Goal: Information Seeking & Learning: Learn about a topic

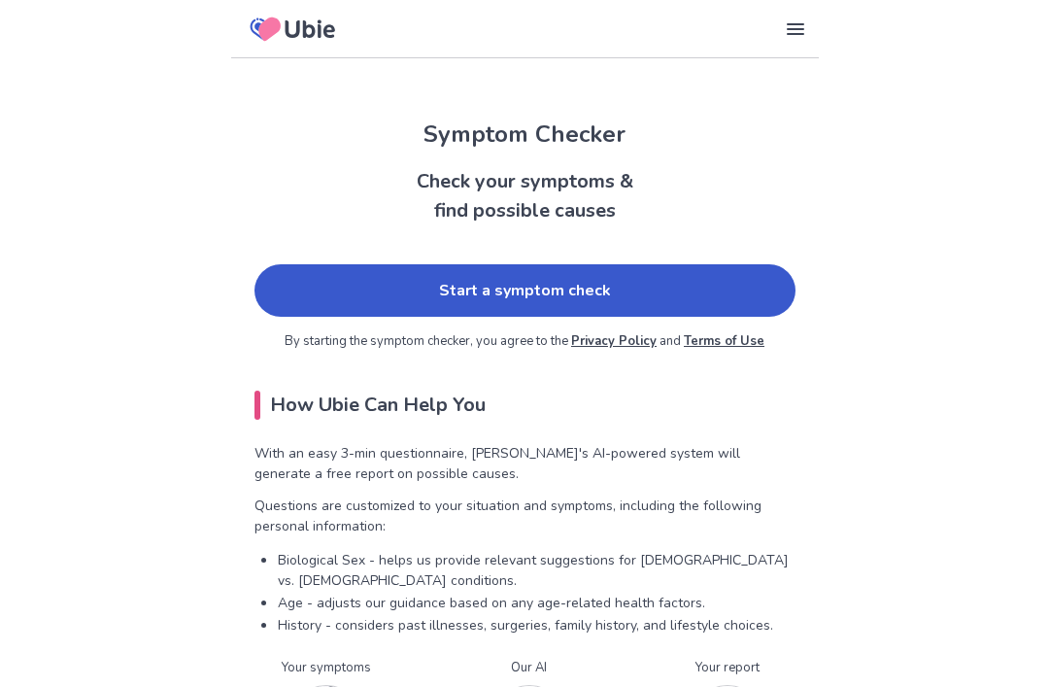
click at [591, 290] on link "Start a symptom check" at bounding box center [525, 290] width 541 height 52
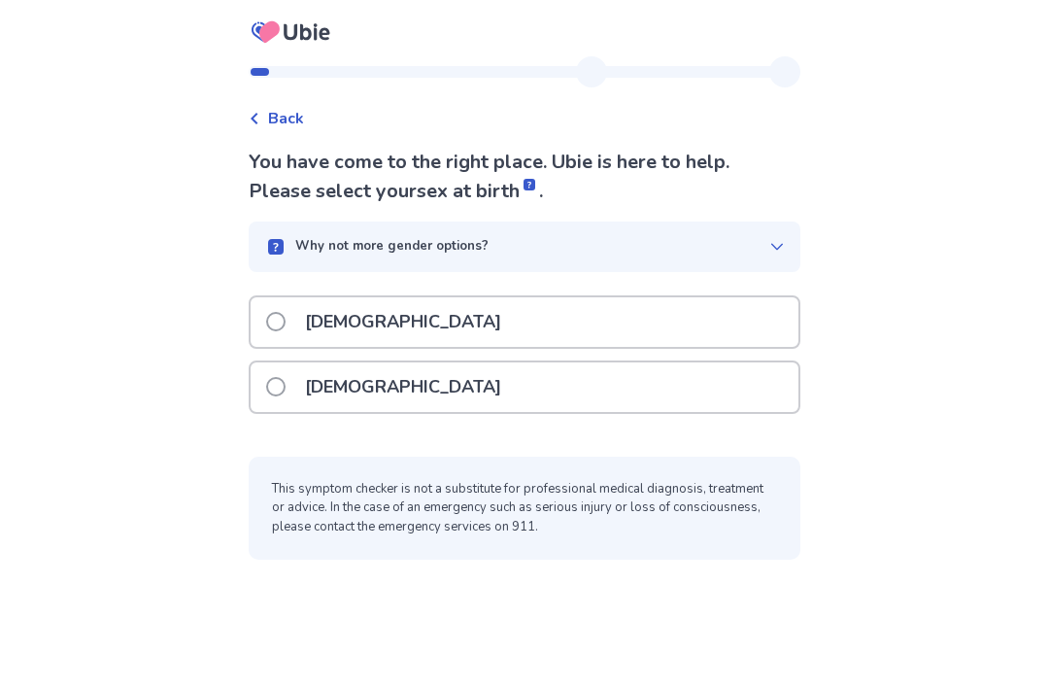
click at [310, 390] on p "[DEMOGRAPHIC_DATA]" at bounding box center [403, 387] width 220 height 50
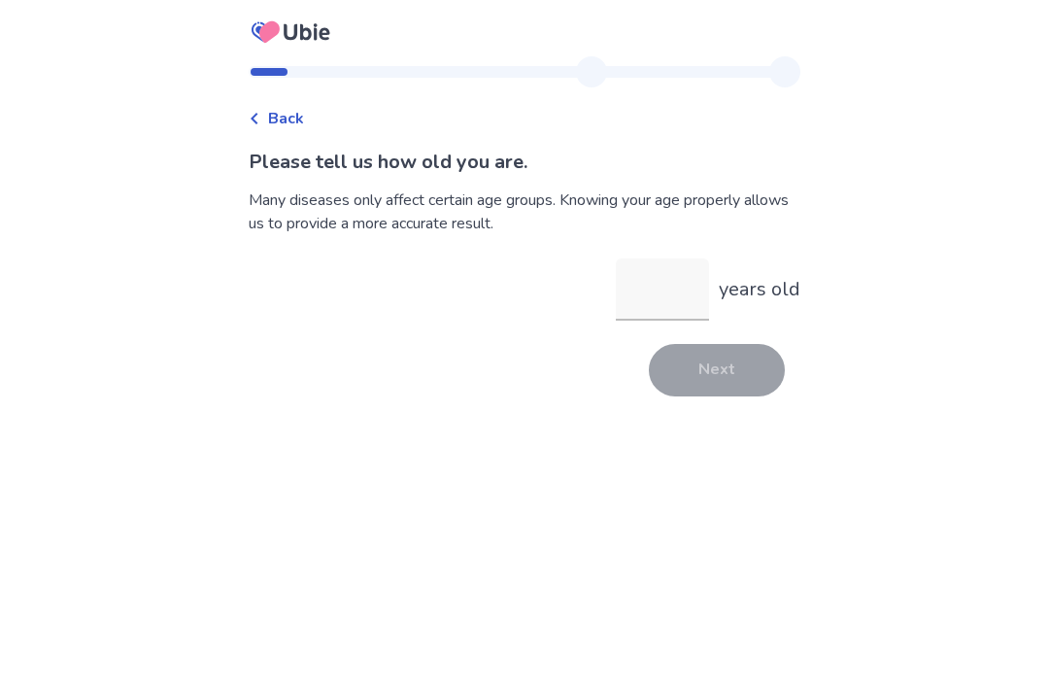
click at [663, 281] on input "years old" at bounding box center [662, 289] width 93 height 62
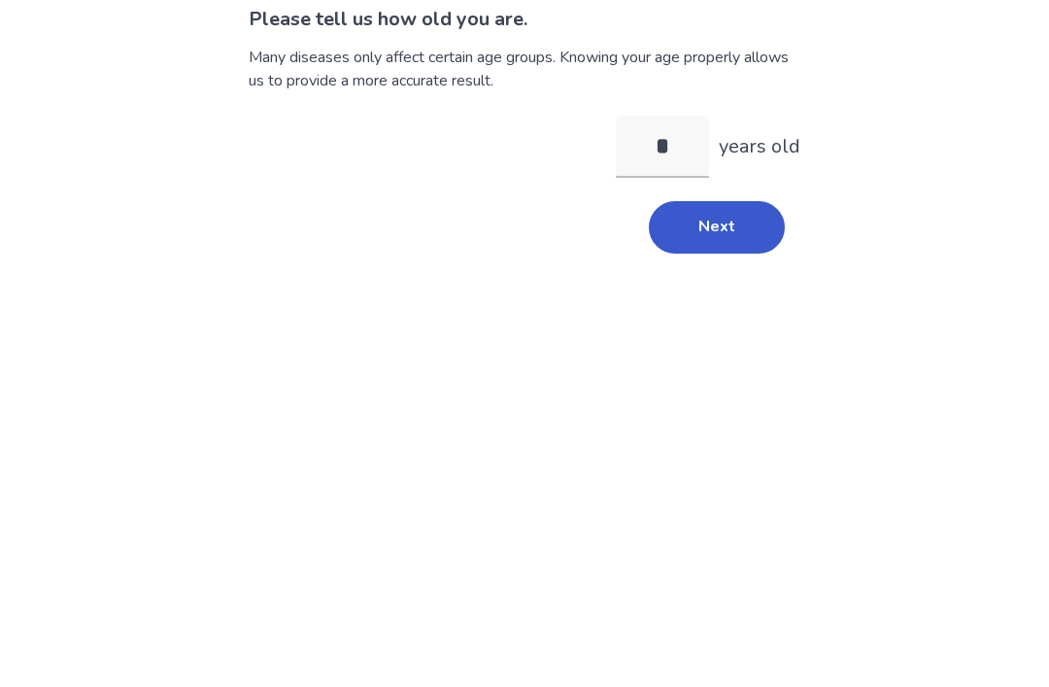
type input "**"
click at [730, 344] on button "Next" at bounding box center [717, 370] width 136 height 52
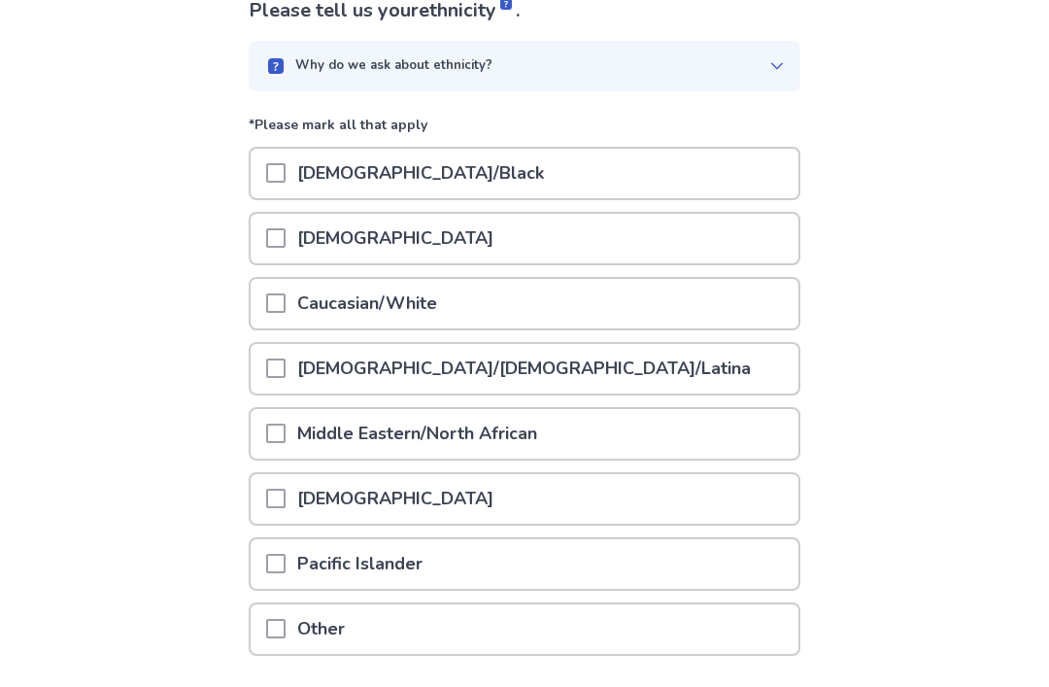
scroll to position [150, 0]
click at [286, 291] on div at bounding box center [275, 306] width 19 height 50
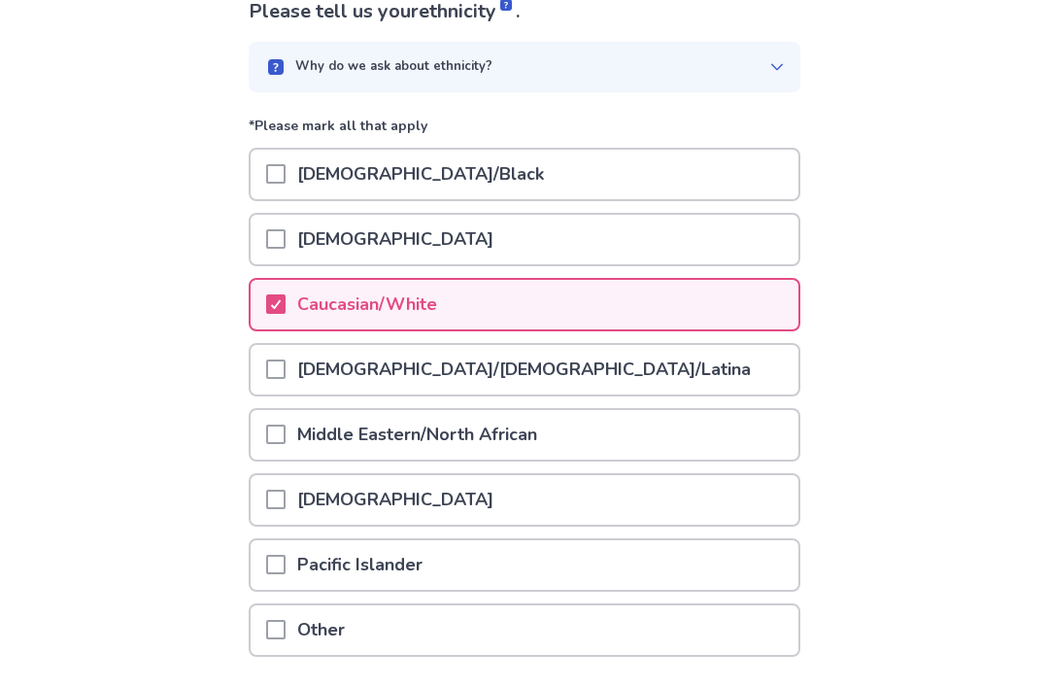
scroll to position [151, 0]
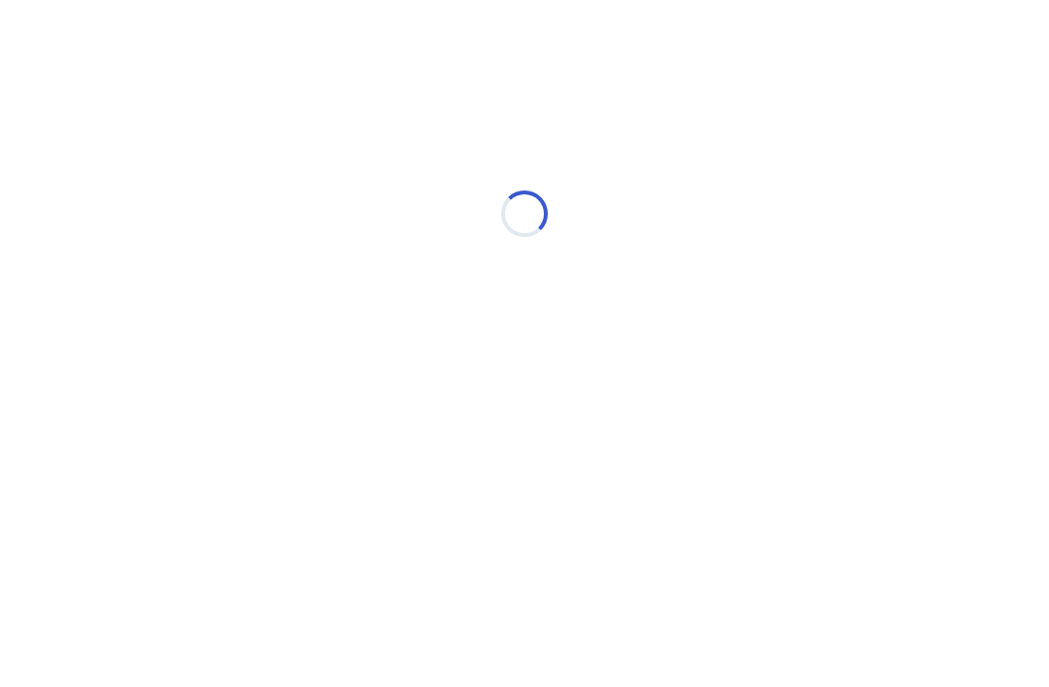
scroll to position [0, 0]
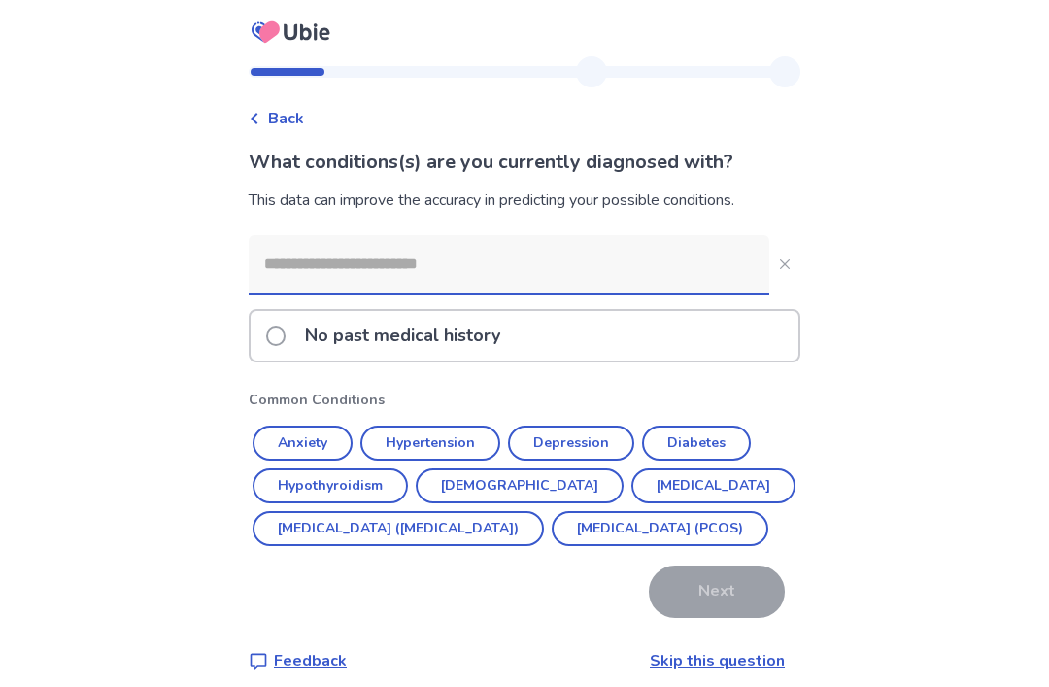
click at [659, 247] on input at bounding box center [509, 264] width 521 height 58
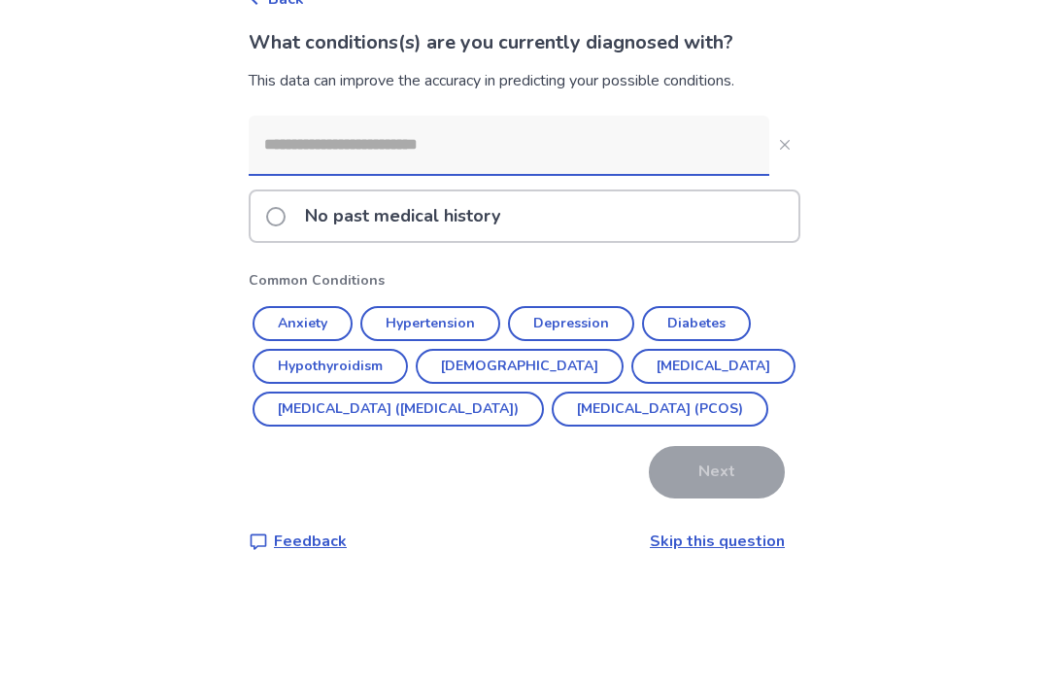
click at [852, 165] on div "Back What conditions(s) are you currently diagnosed with? This data can improve…" at bounding box center [524, 351] width 1049 height 703
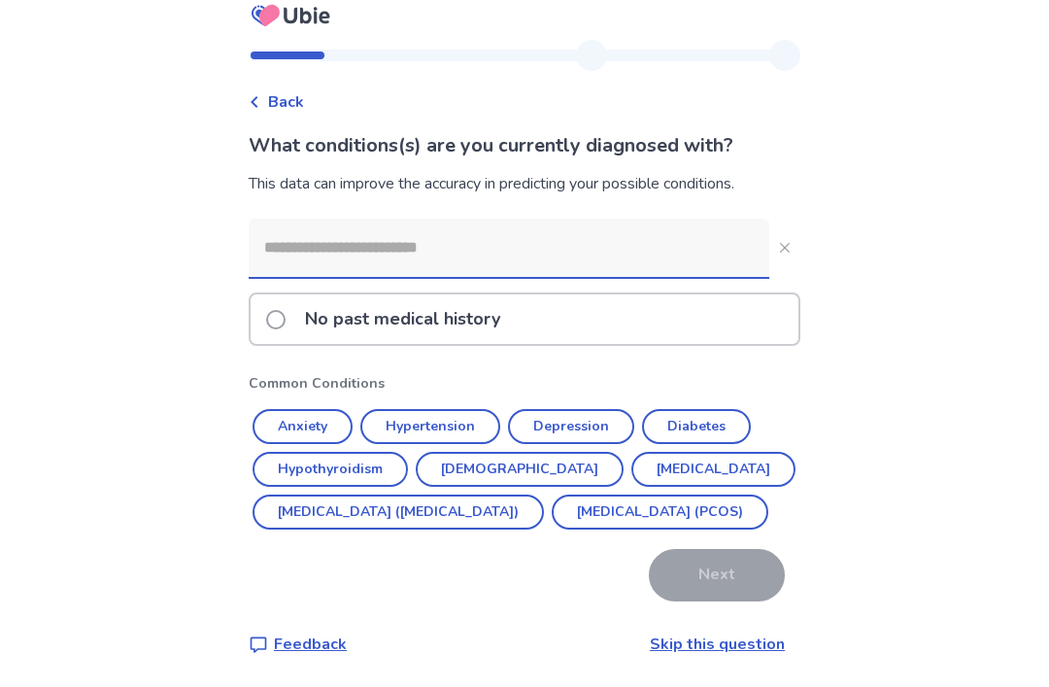
click at [327, 409] on button "Anxiety" at bounding box center [303, 426] width 100 height 35
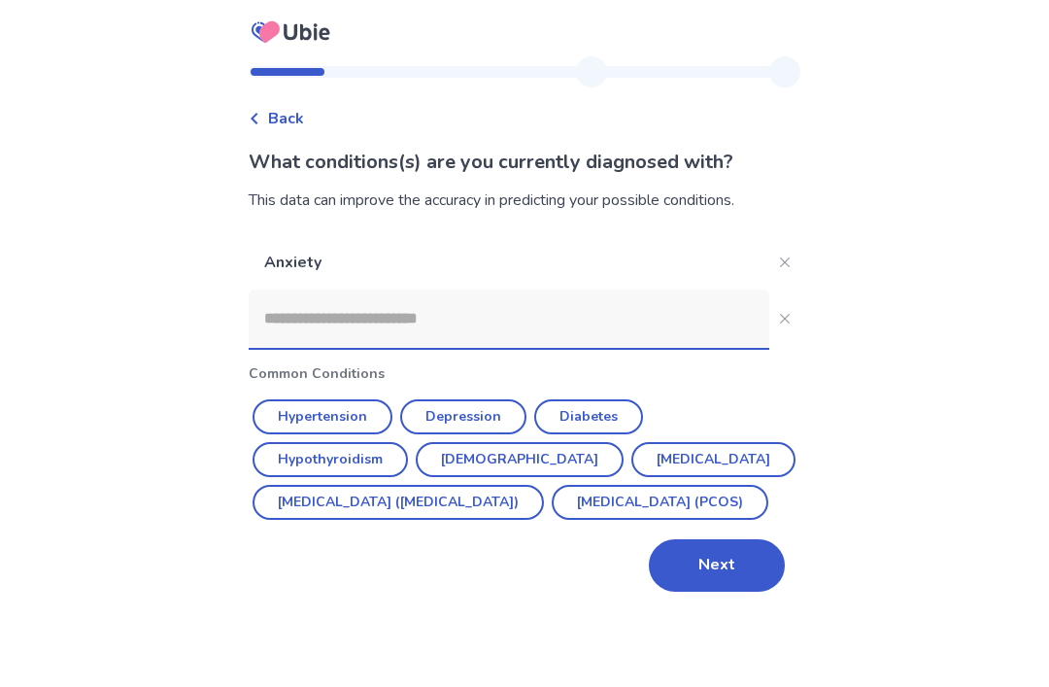
click at [714, 540] on button "Next" at bounding box center [717, 565] width 136 height 52
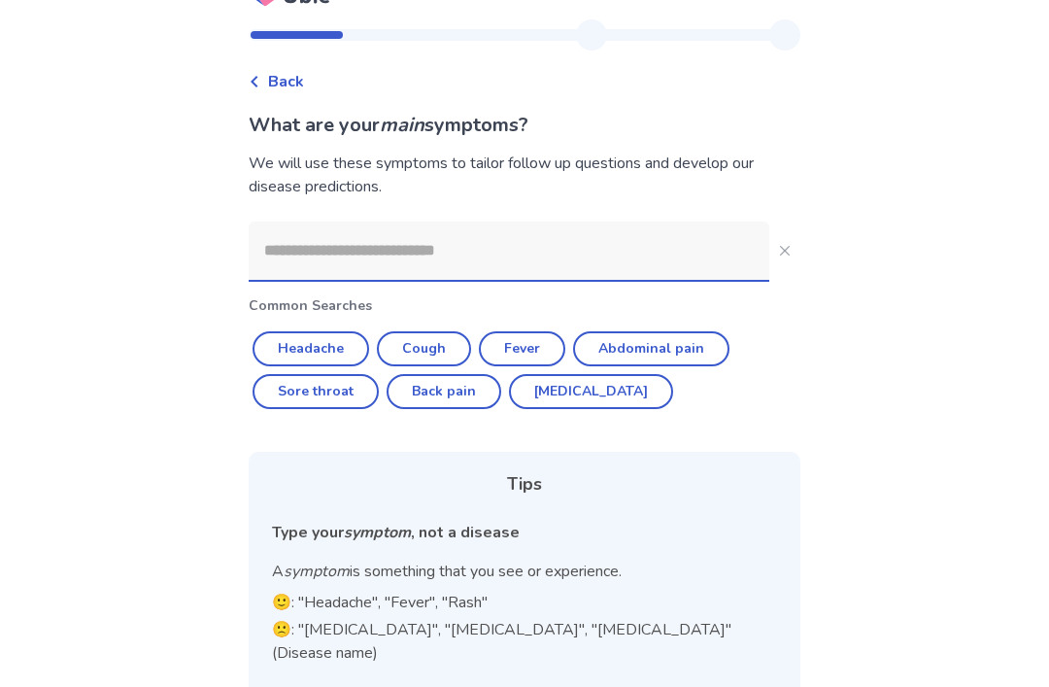
scroll to position [41, 0]
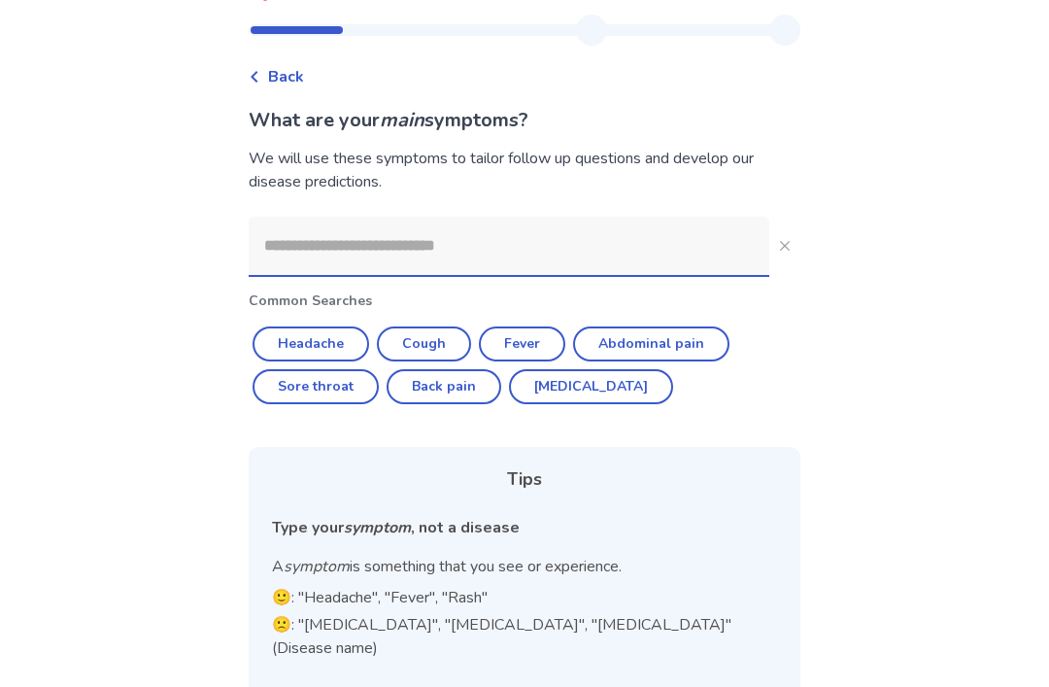
click at [468, 403] on button "Back pain" at bounding box center [444, 387] width 115 height 35
type input "*********"
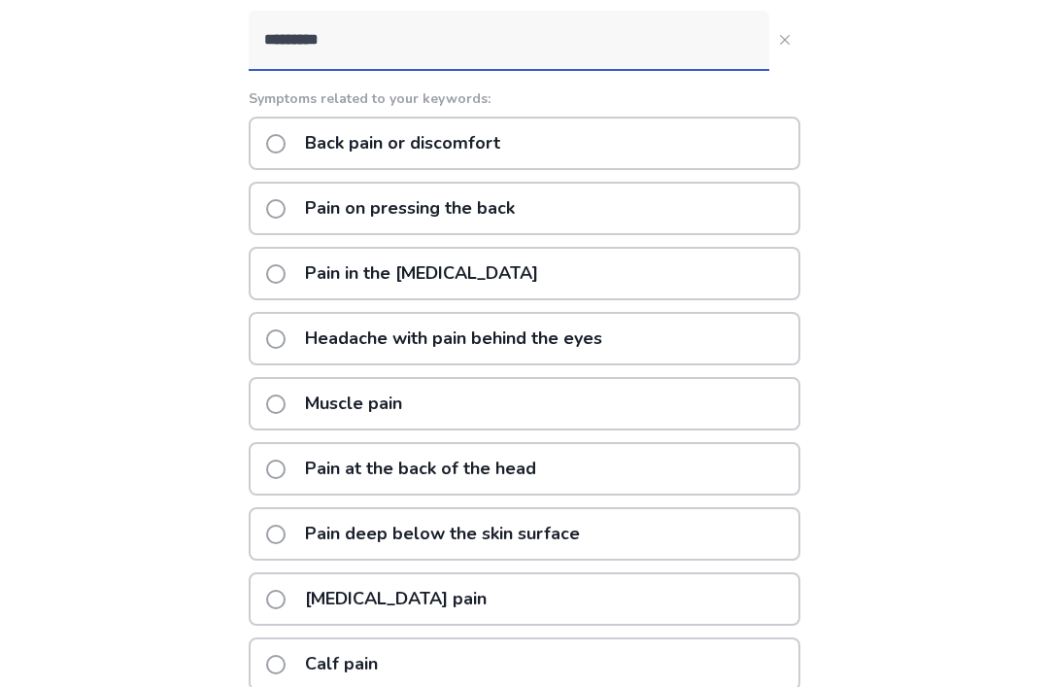
scroll to position [239, 0]
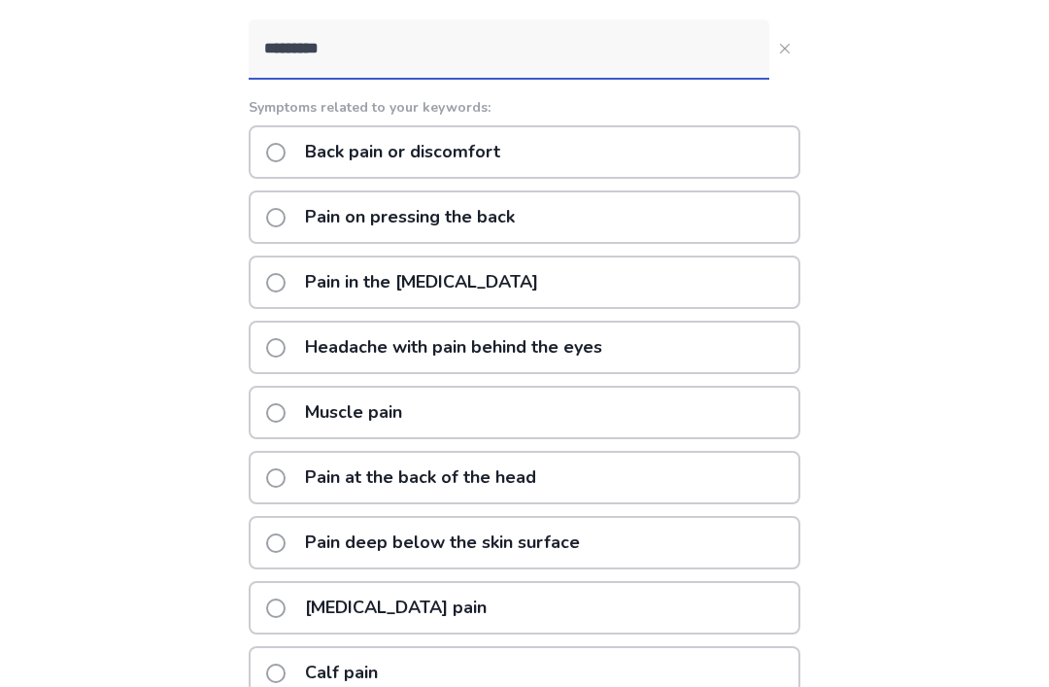
click at [577, 624] on div "Upper back pain" at bounding box center [525, 607] width 552 height 53
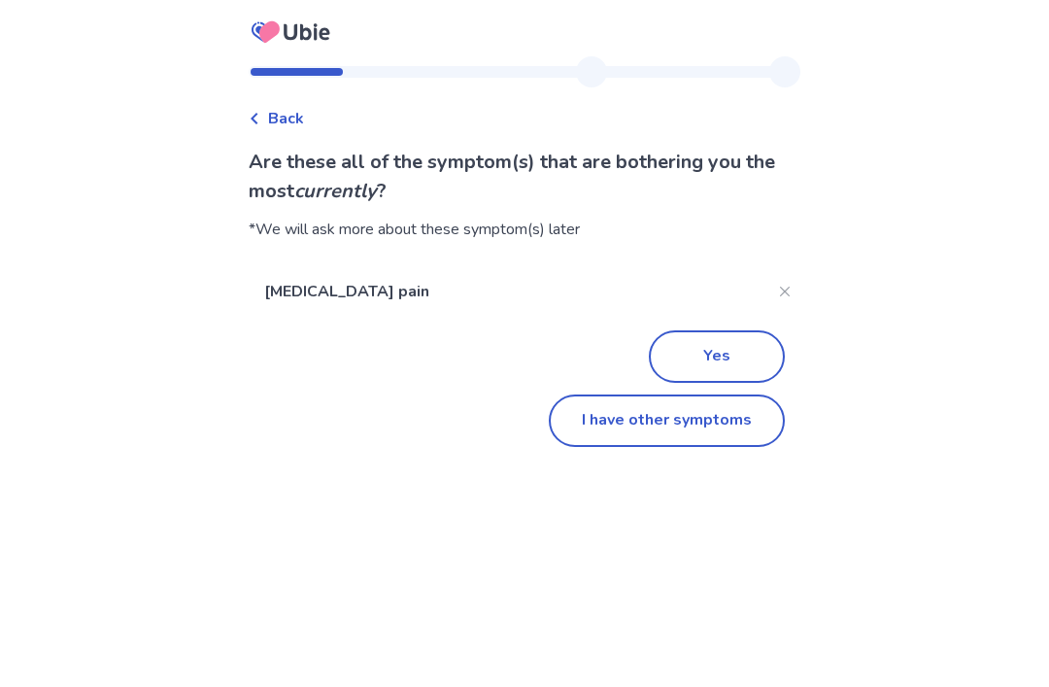
click at [730, 331] on button "Yes" at bounding box center [717, 356] width 136 height 52
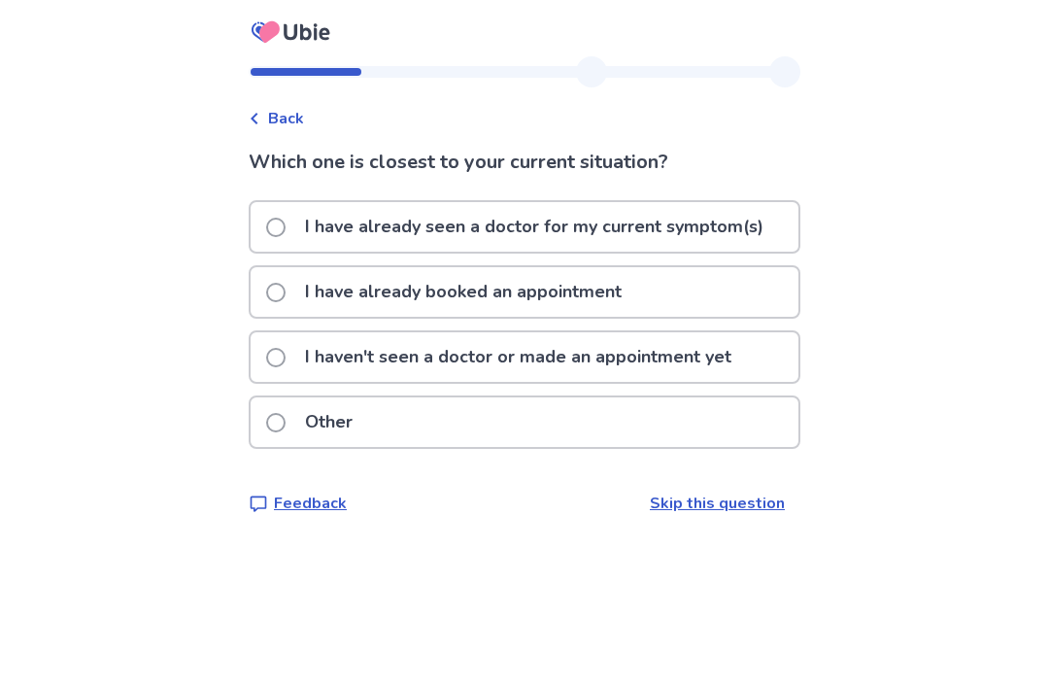
click at [278, 126] on div "Back" at bounding box center [276, 118] width 55 height 23
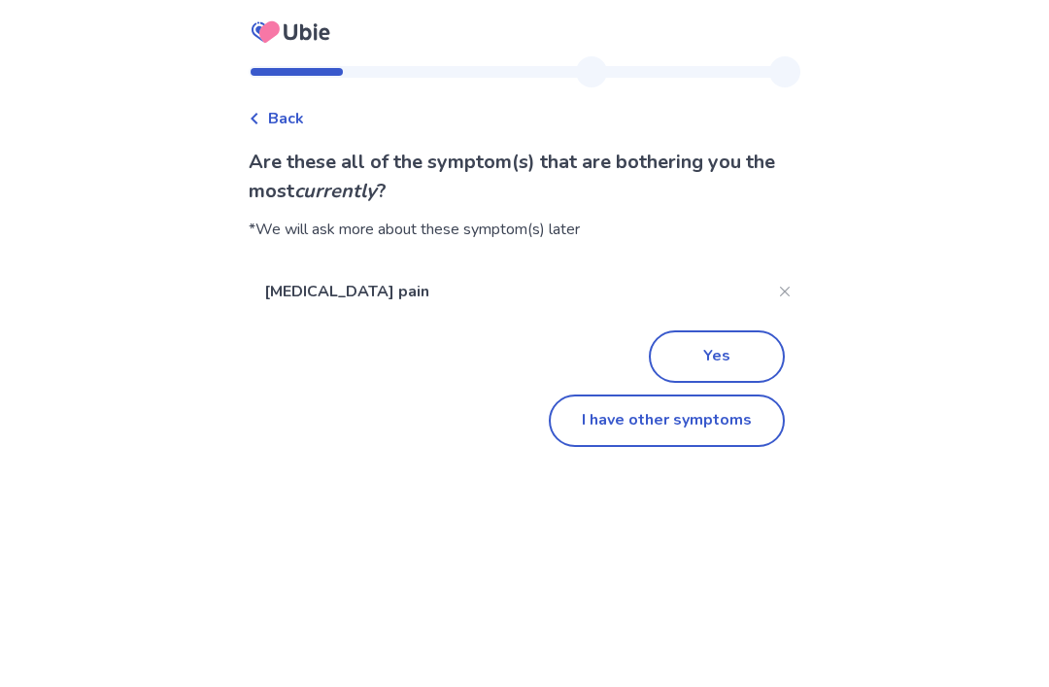
click at [709, 408] on button "I have other symptoms" at bounding box center [667, 420] width 236 height 52
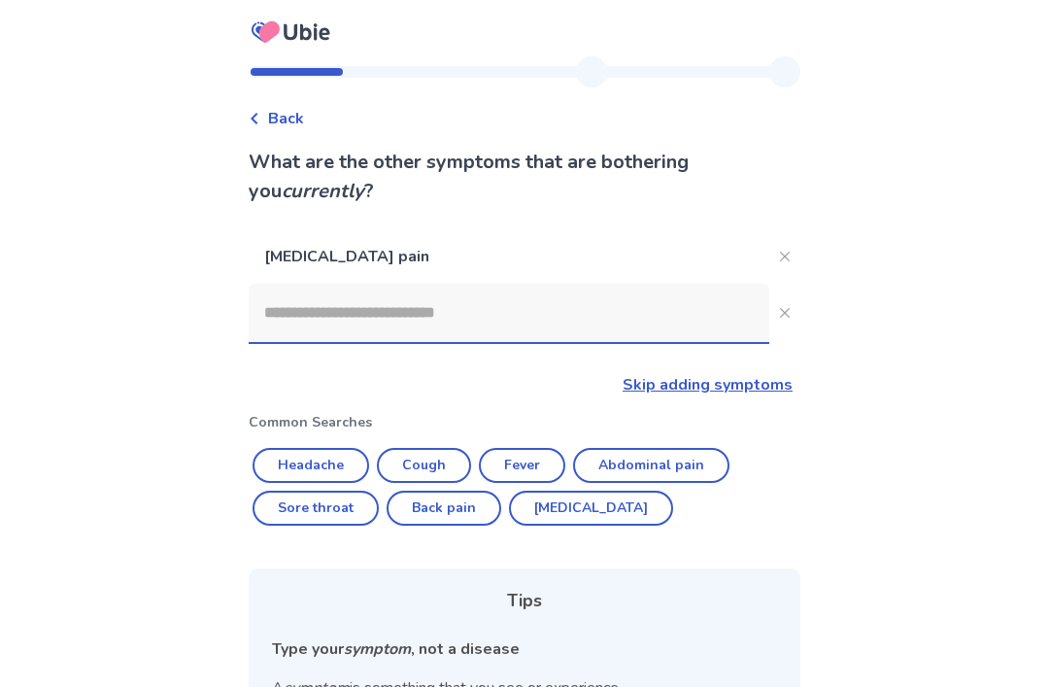
click at [341, 519] on button "Sore throat" at bounding box center [316, 508] width 126 height 35
type input "**********"
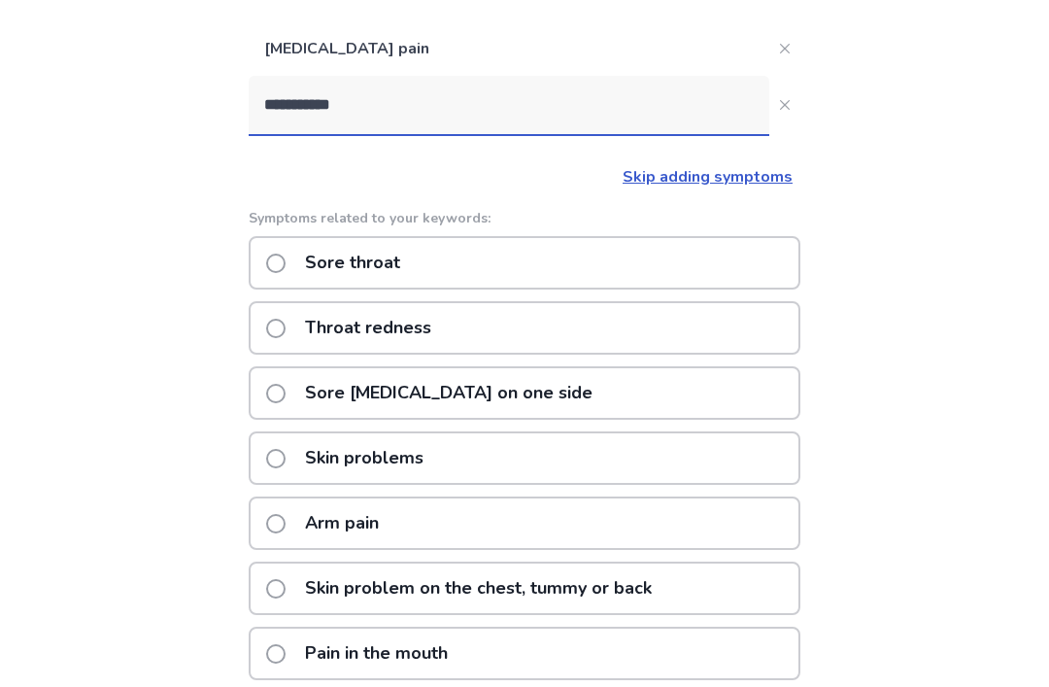
scroll to position [204, 0]
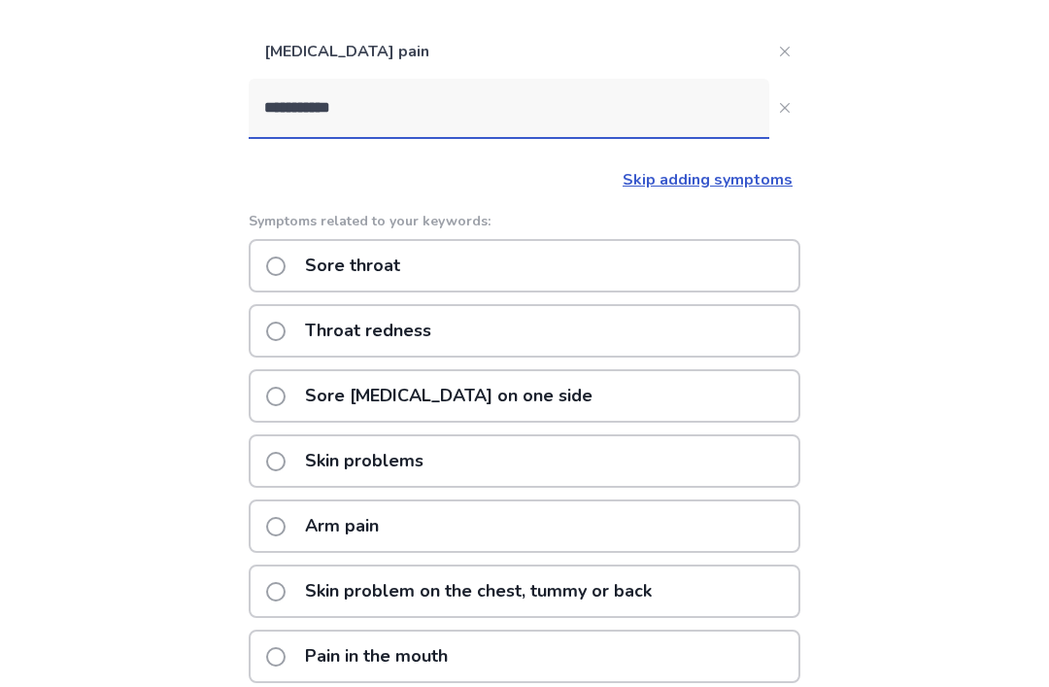
click at [523, 266] on div "Sore throat" at bounding box center [525, 266] width 552 height 53
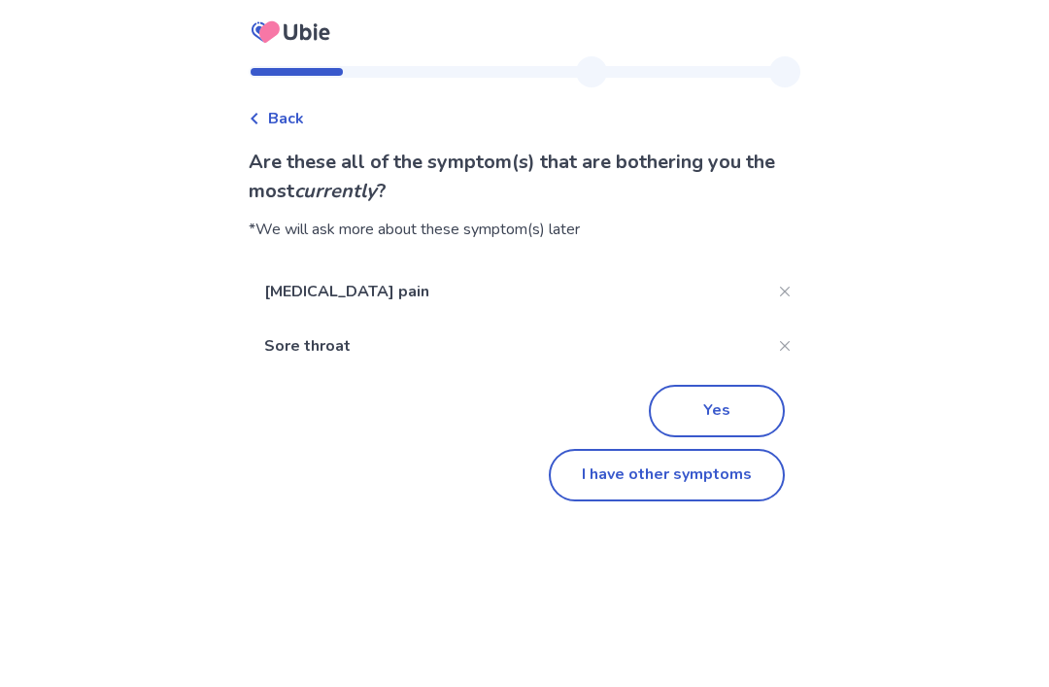
click at [688, 473] on button "I have other symptoms" at bounding box center [667, 475] width 236 height 52
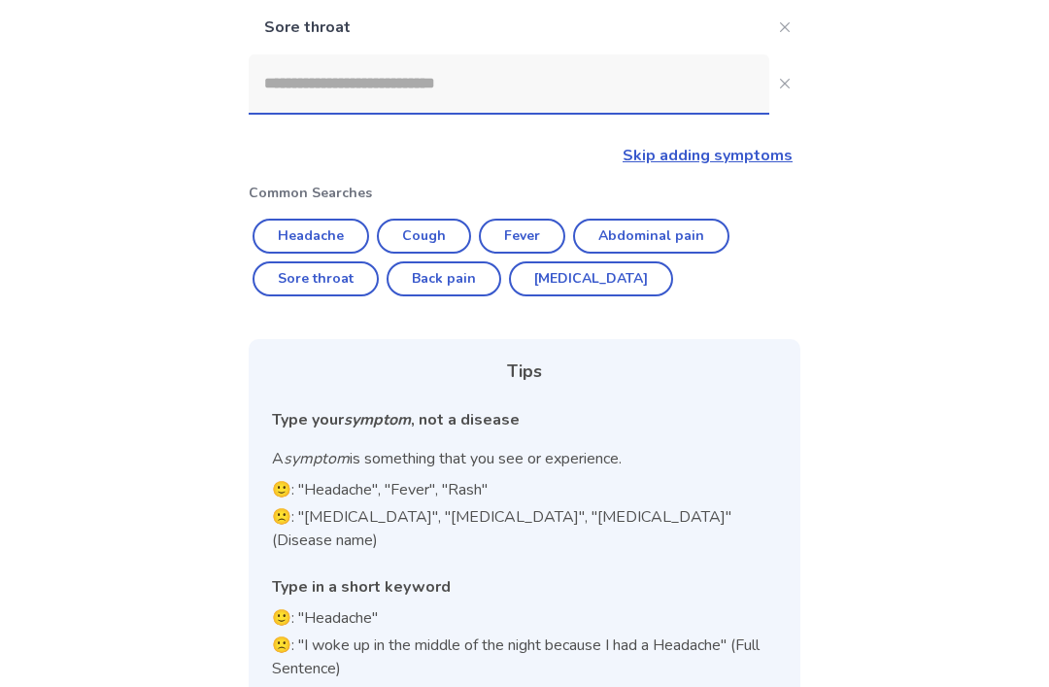
scroll to position [232, 0]
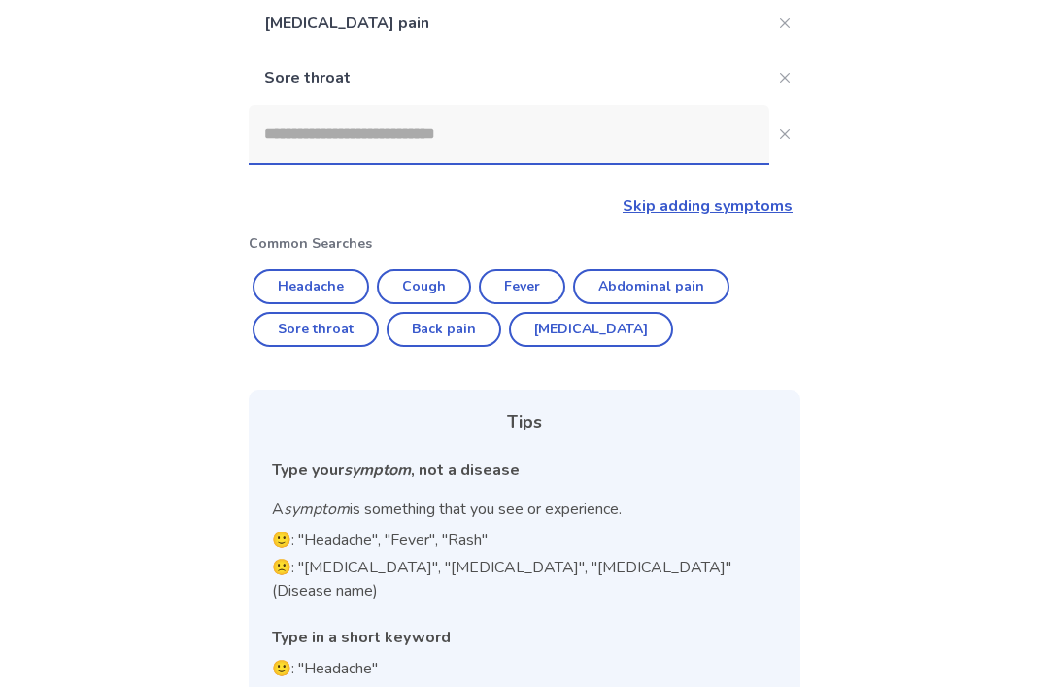
click at [533, 276] on button "Fever" at bounding box center [522, 287] width 86 height 35
type input "*****"
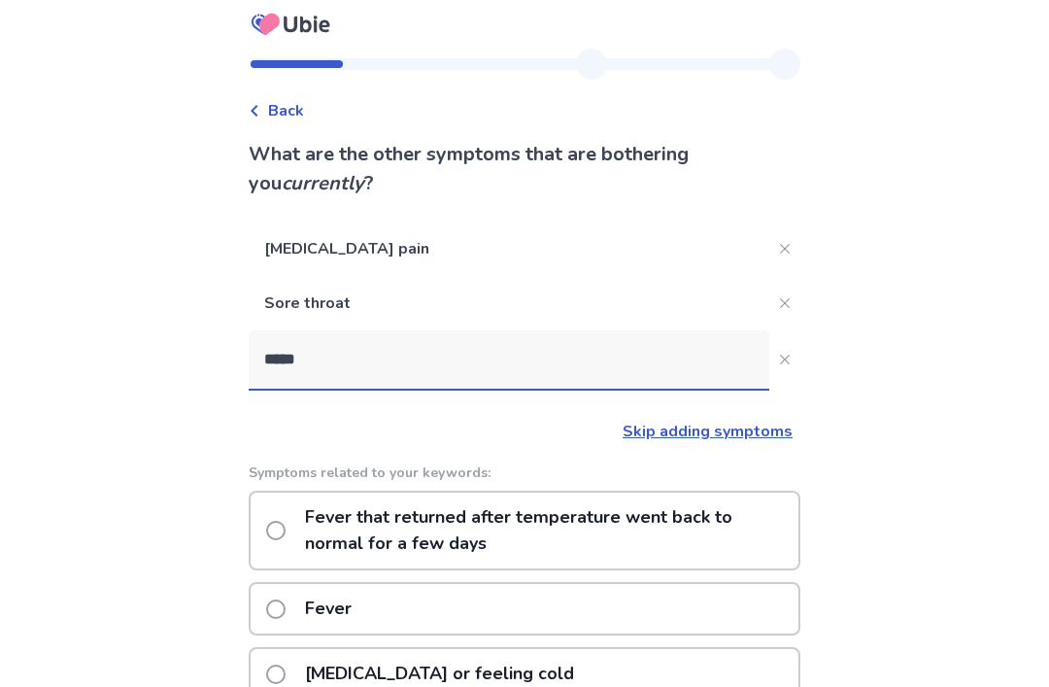
scroll to position [0, 0]
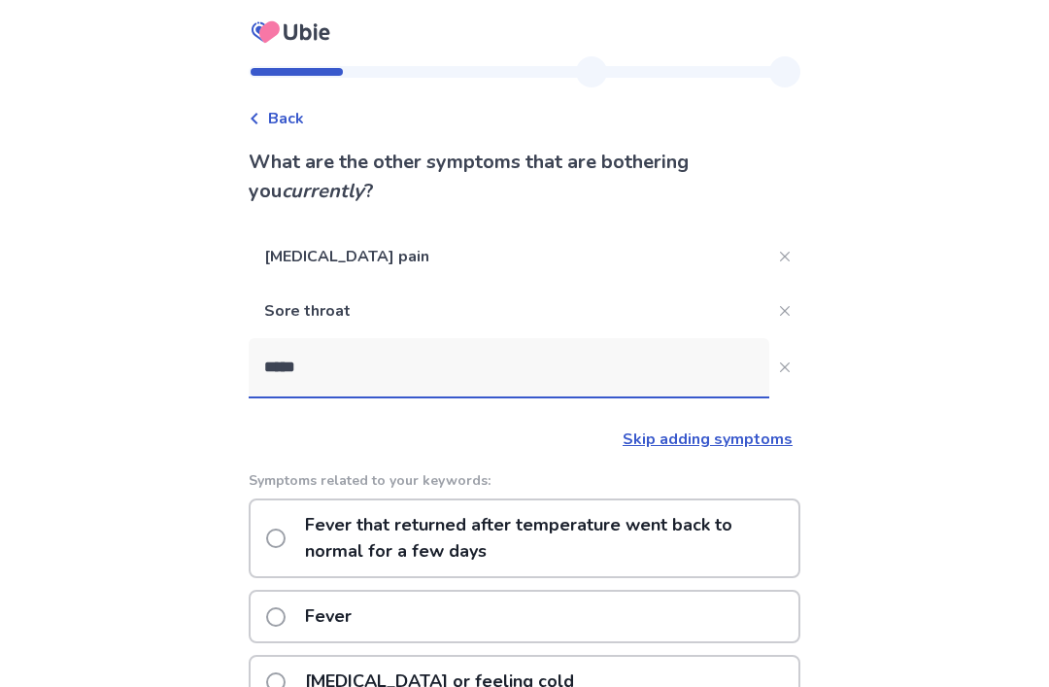
click at [287, 109] on span "Back" at bounding box center [286, 118] width 36 height 23
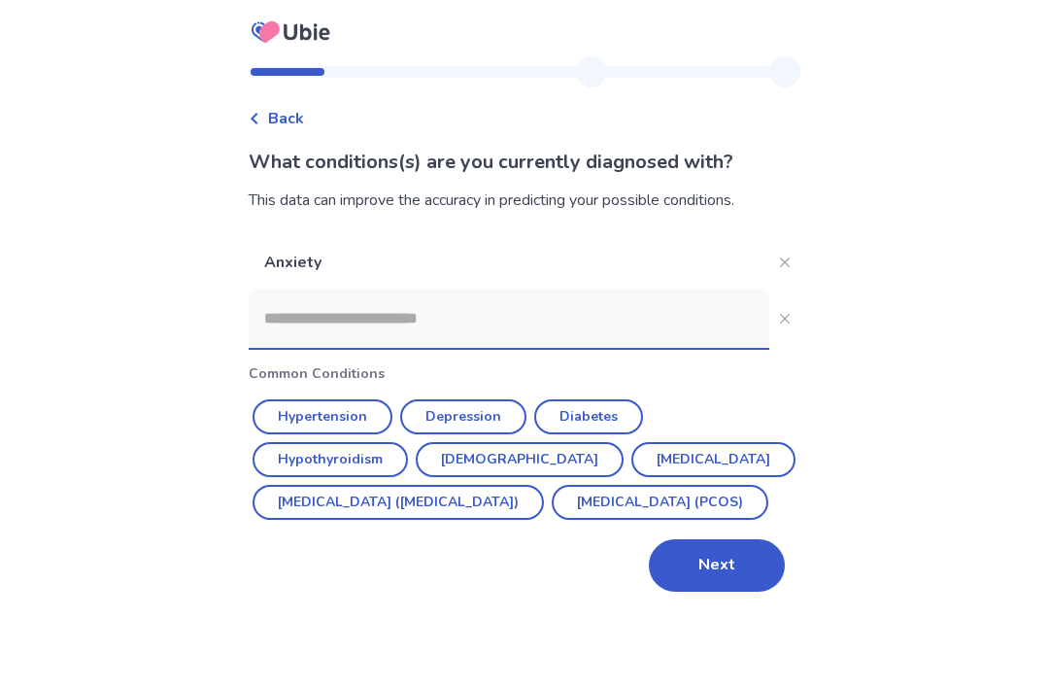
click at [720, 592] on button "Next" at bounding box center [717, 565] width 136 height 52
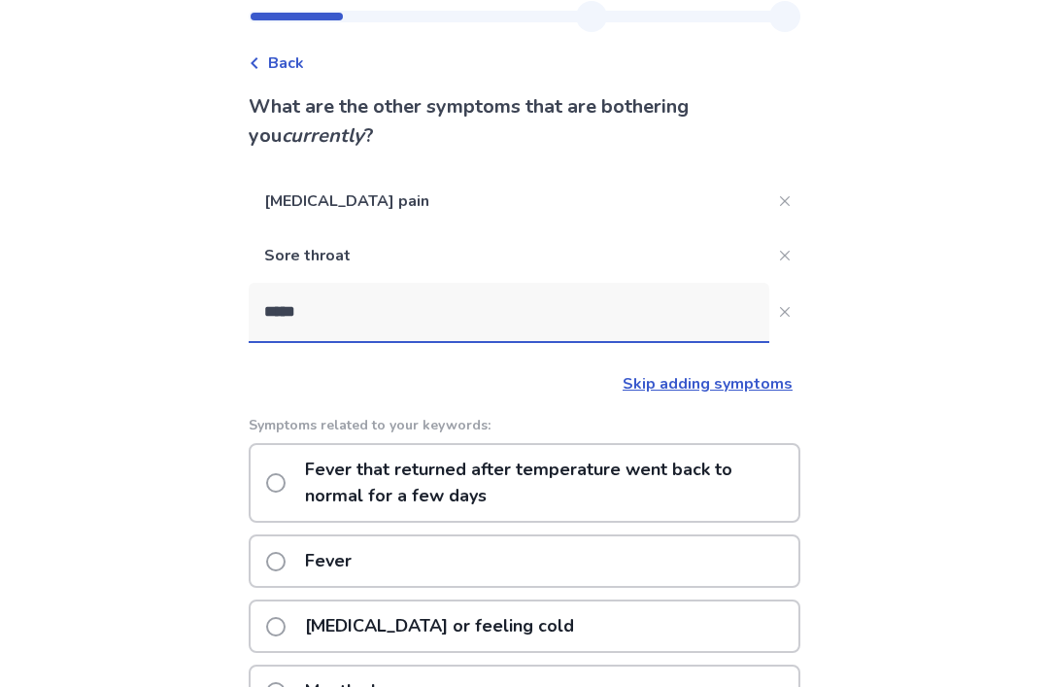
click at [780, 314] on icon "Close" at bounding box center [785, 312] width 10 height 10
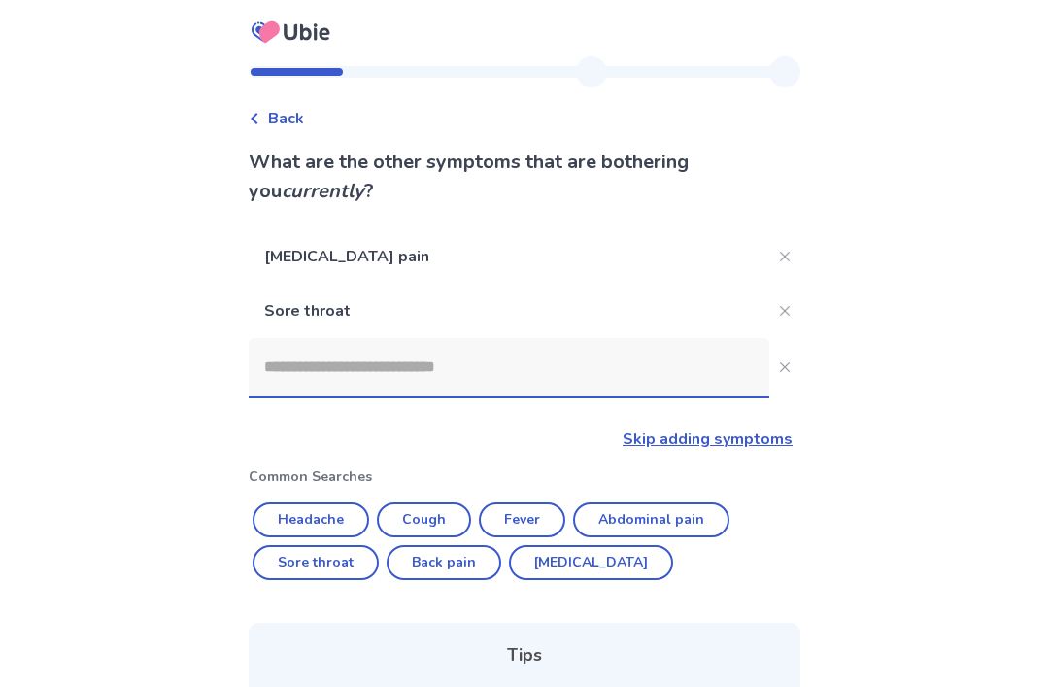
click at [629, 308] on p "Sore throat" at bounding box center [509, 311] width 521 height 54
click at [624, 309] on p "Sore throat" at bounding box center [509, 311] width 521 height 54
click at [669, 357] on input at bounding box center [509, 367] width 521 height 58
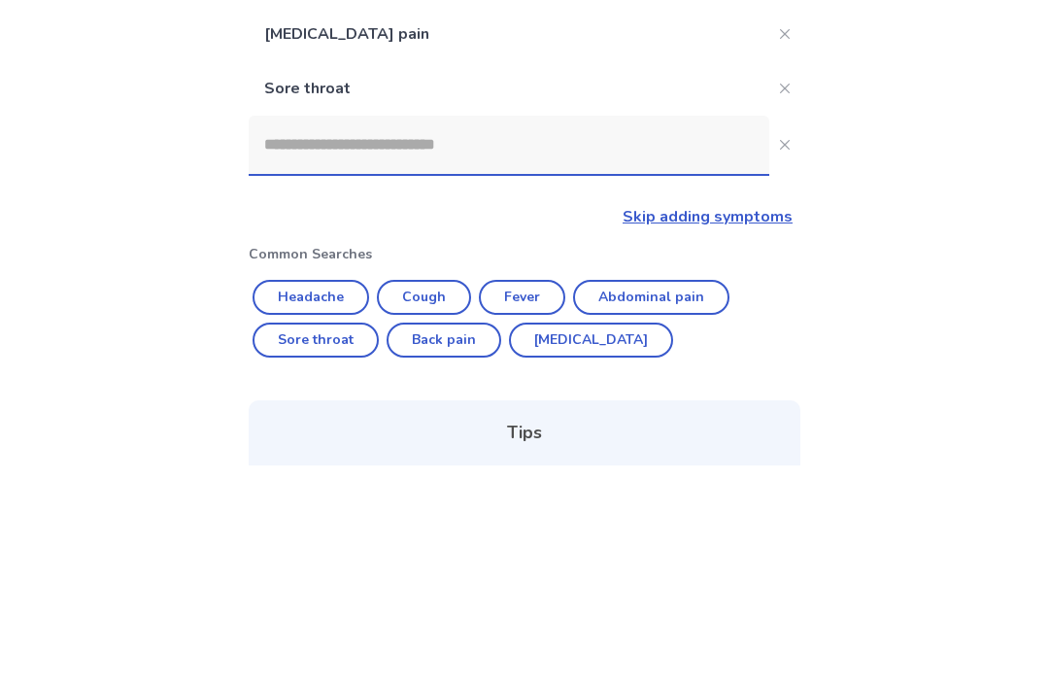
click at [915, 222] on div "Back What are the other symptoms that are bothering you currently ? Upper back …" at bounding box center [524, 503] width 1049 height 1007
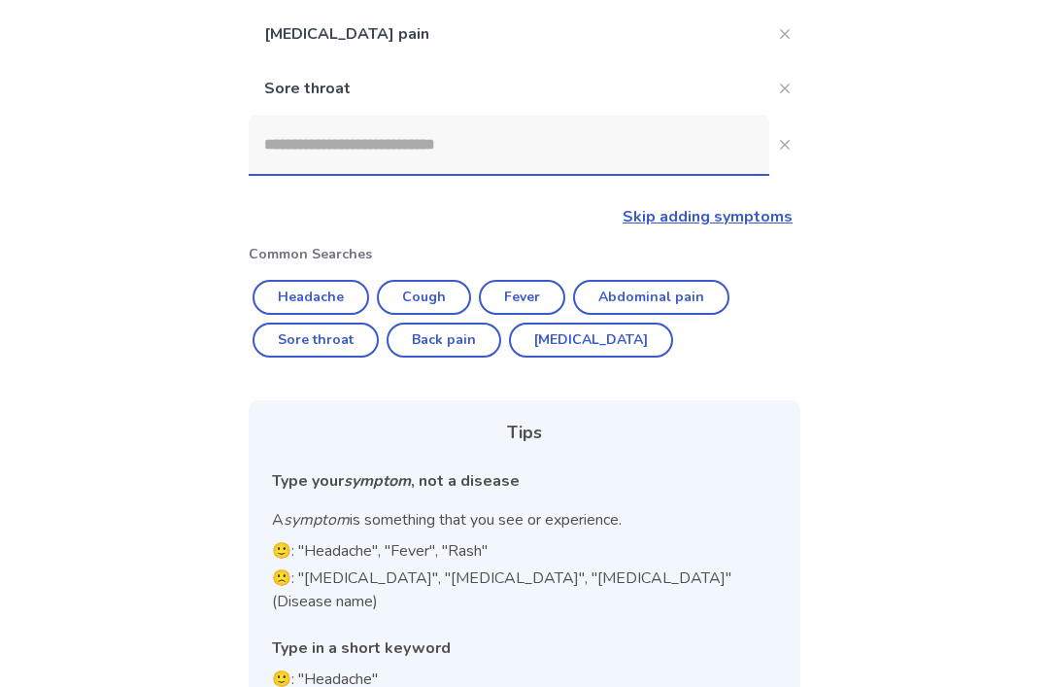
click at [1034, 268] on div "Back What are the other symptoms that are bothering you currently ? Upper back …" at bounding box center [524, 281] width 1049 height 1007
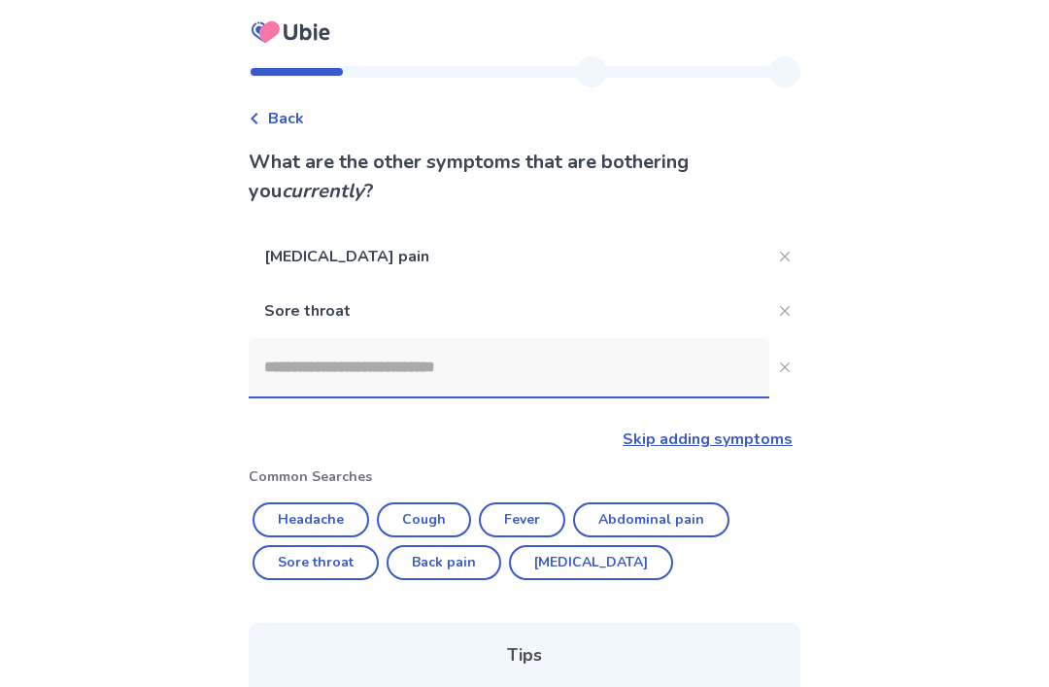
click at [290, 124] on span "Back" at bounding box center [286, 118] width 36 height 23
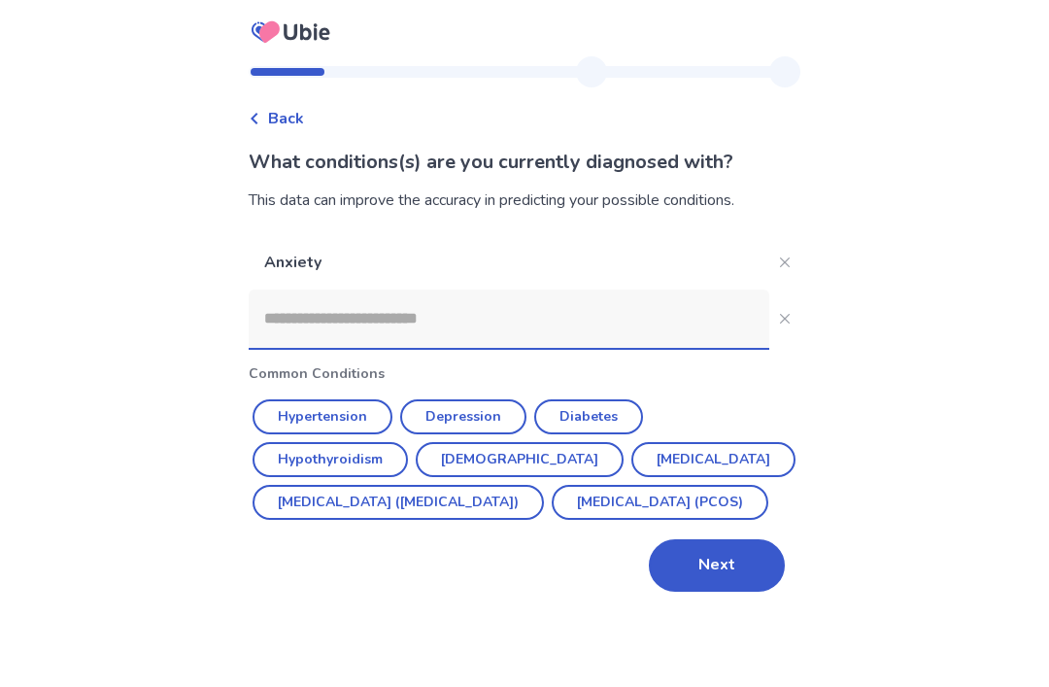
click at [289, 125] on span "Back" at bounding box center [286, 118] width 36 height 23
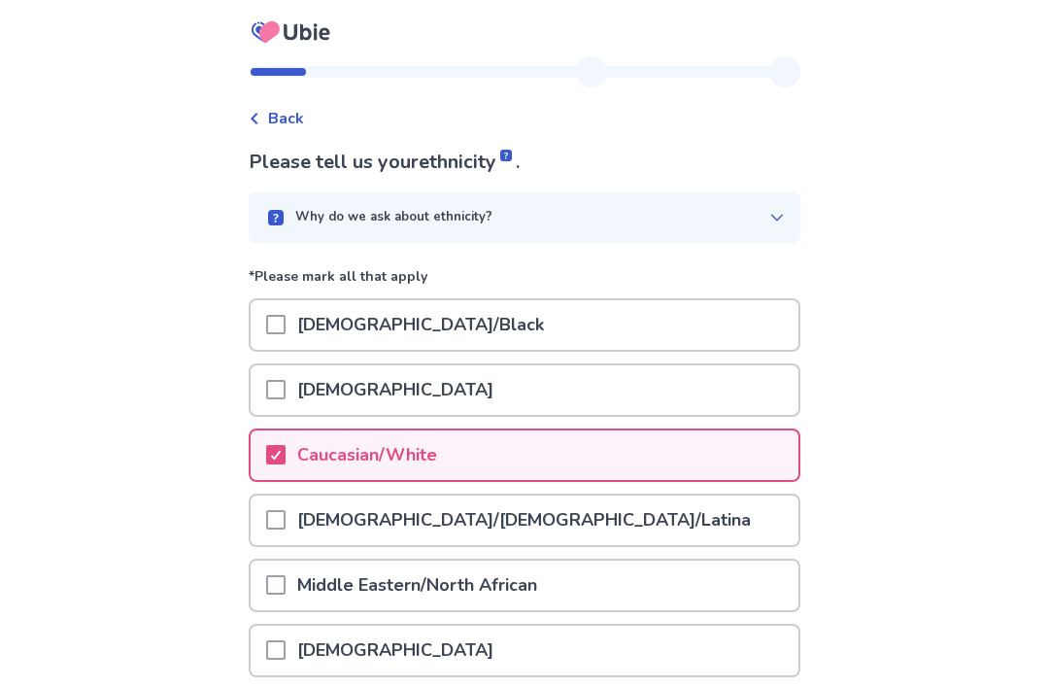
click at [299, 102] on div "Back" at bounding box center [525, 108] width 552 height 43
click at [295, 94] on div "Back" at bounding box center [525, 108] width 552 height 43
